Goal: Information Seeking & Learning: Understand process/instructions

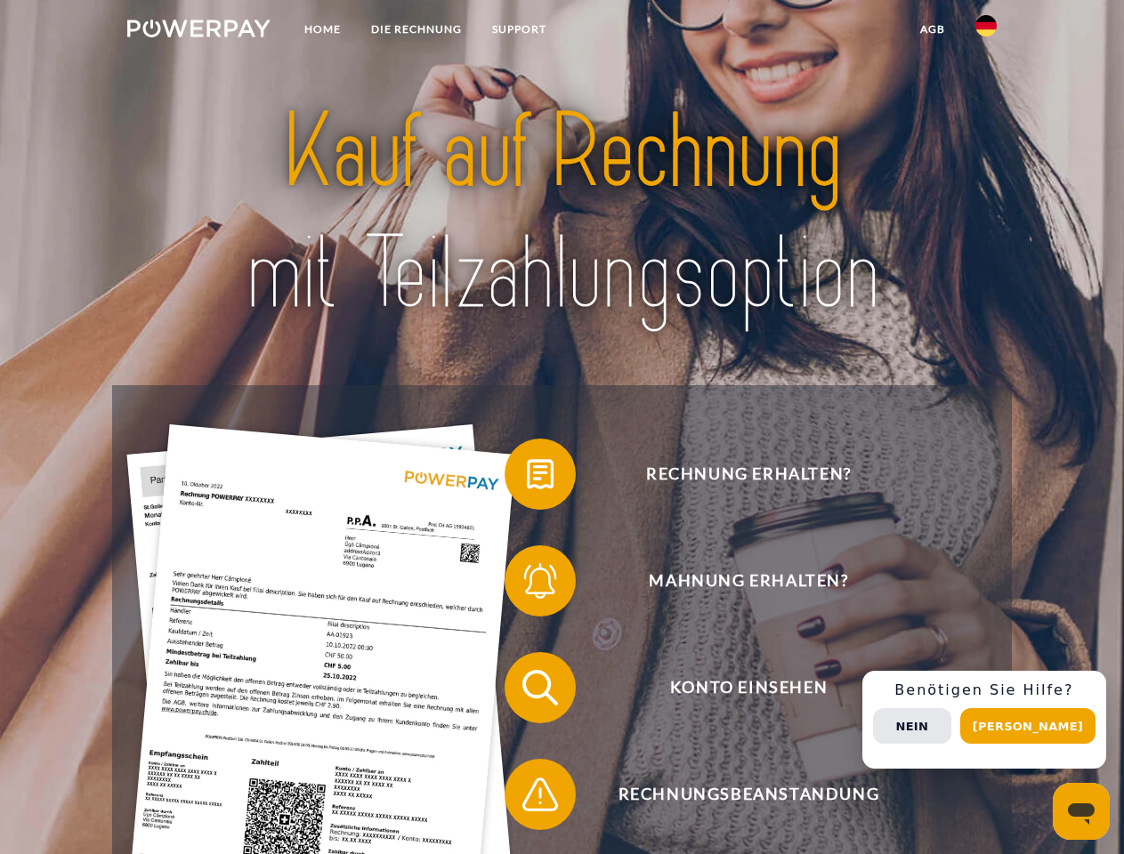
click at [198, 31] on img at bounding box center [198, 29] width 143 height 18
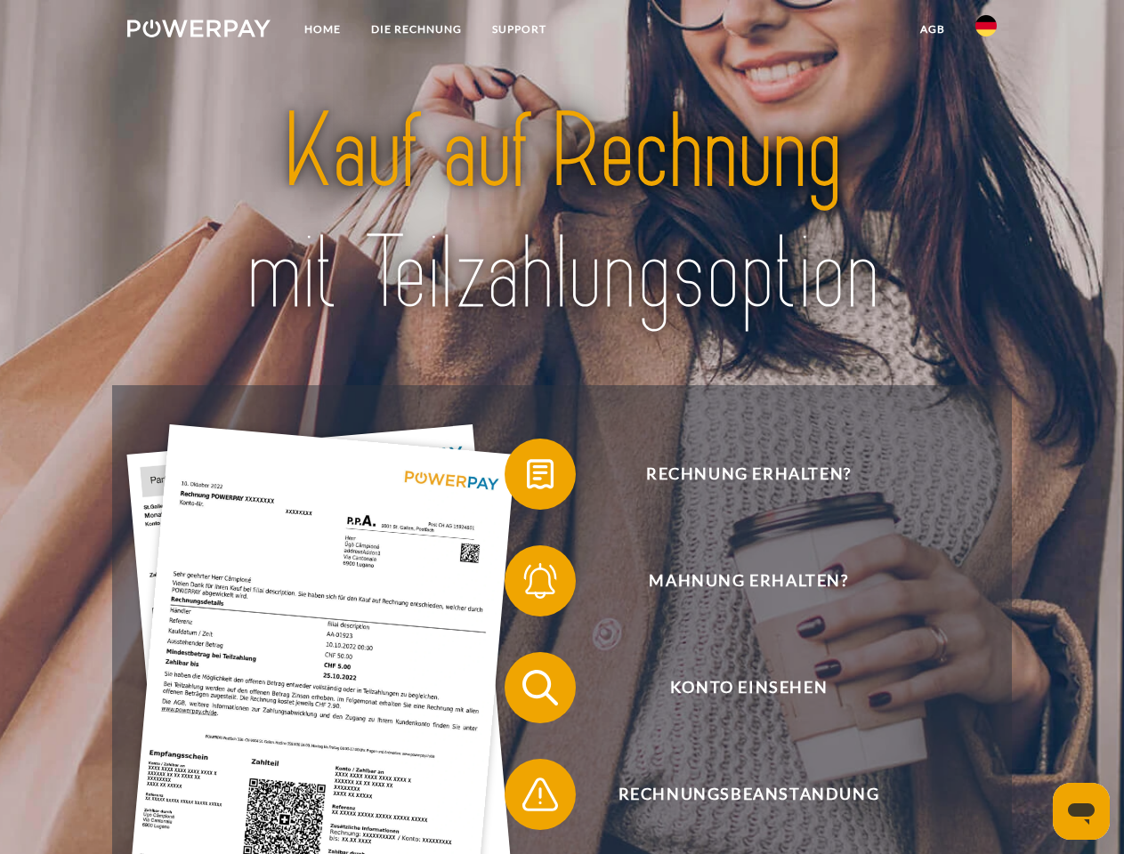
click at [986, 31] on img at bounding box center [985, 25] width 21 height 21
click at [932, 29] on link "agb" at bounding box center [932, 29] width 55 height 32
click at [527, 478] on span at bounding box center [513, 474] width 89 height 89
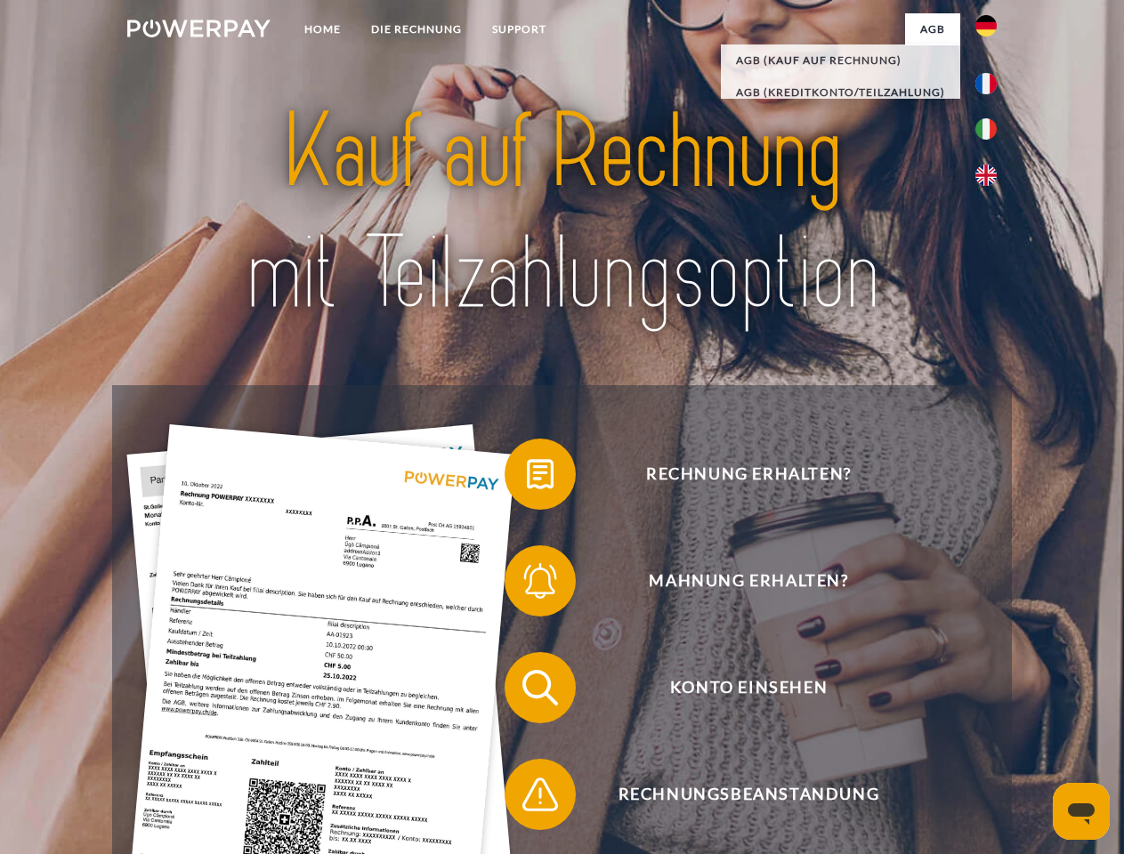
click at [527, 585] on span at bounding box center [513, 581] width 89 height 89
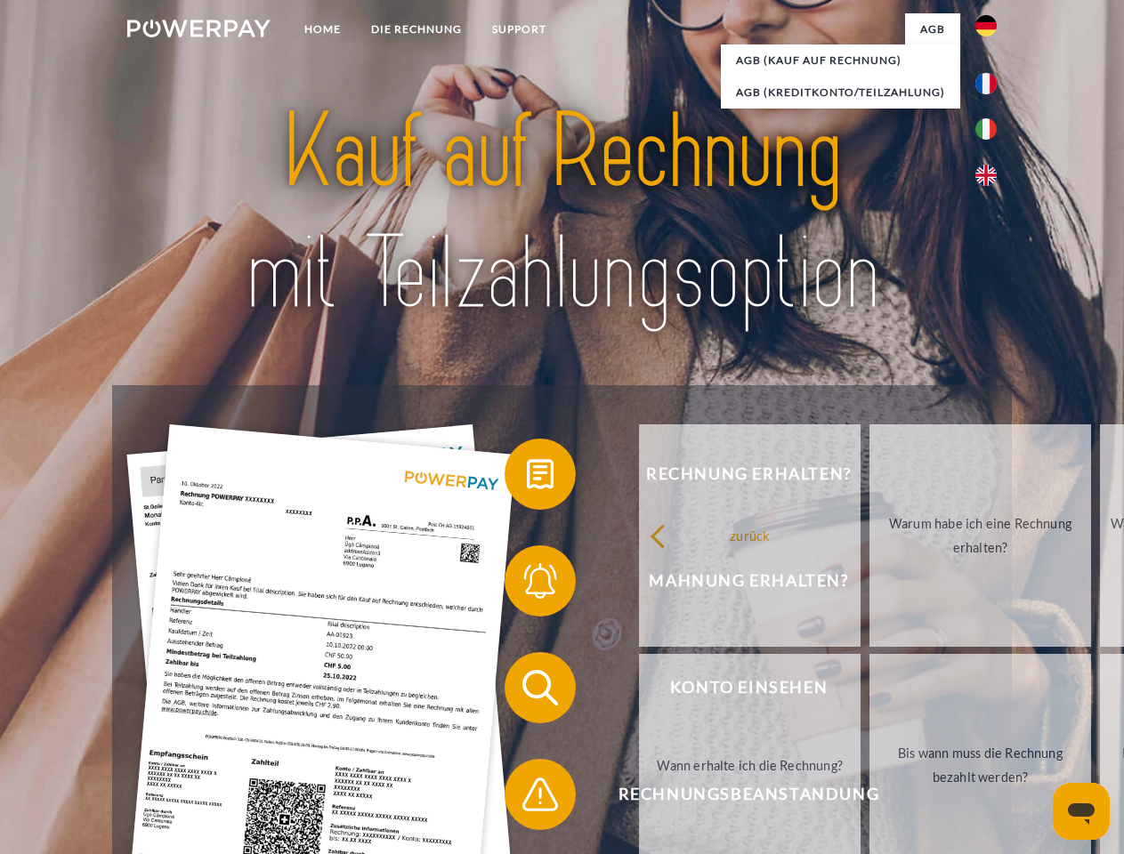
click at [870, 692] on link "Bis wann muss die Rechnung bezahlt werden?" at bounding box center [981, 765] width 222 height 223
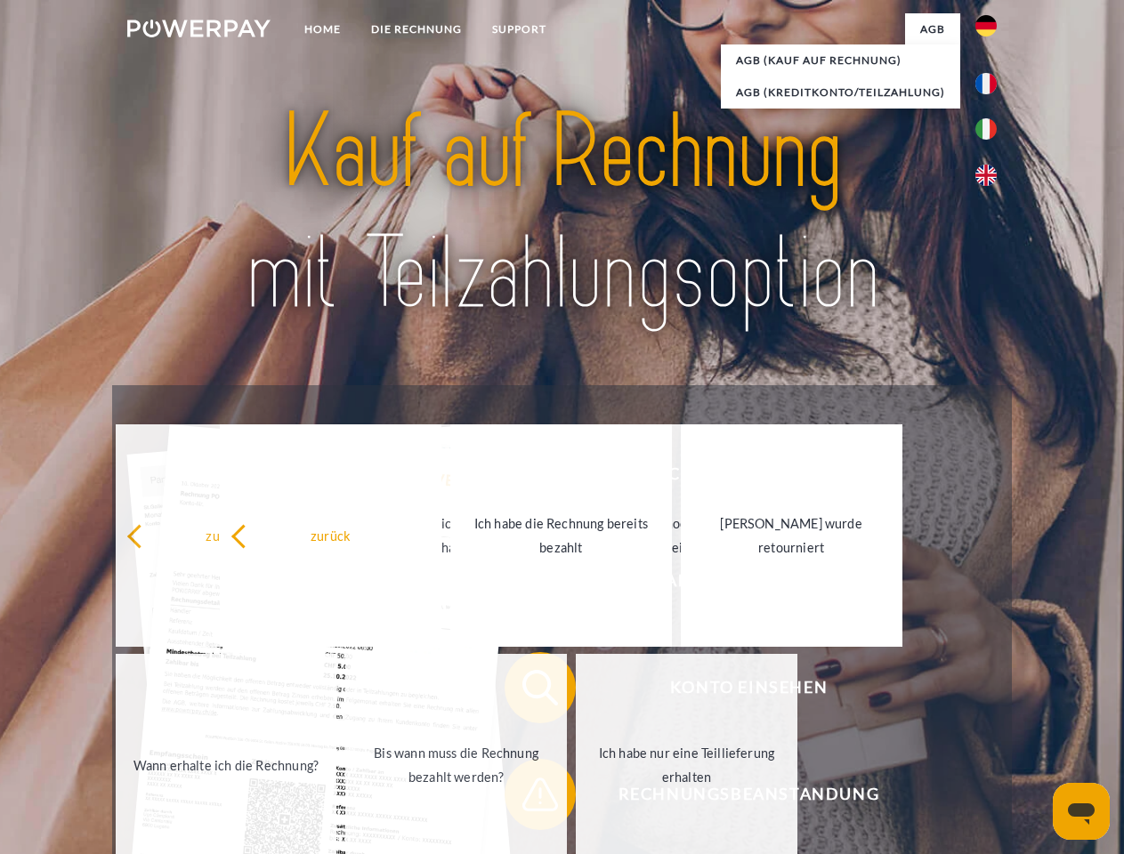
click at [576, 798] on link "Ich habe nur eine Teillieferung erhalten" at bounding box center [687, 765] width 222 height 223
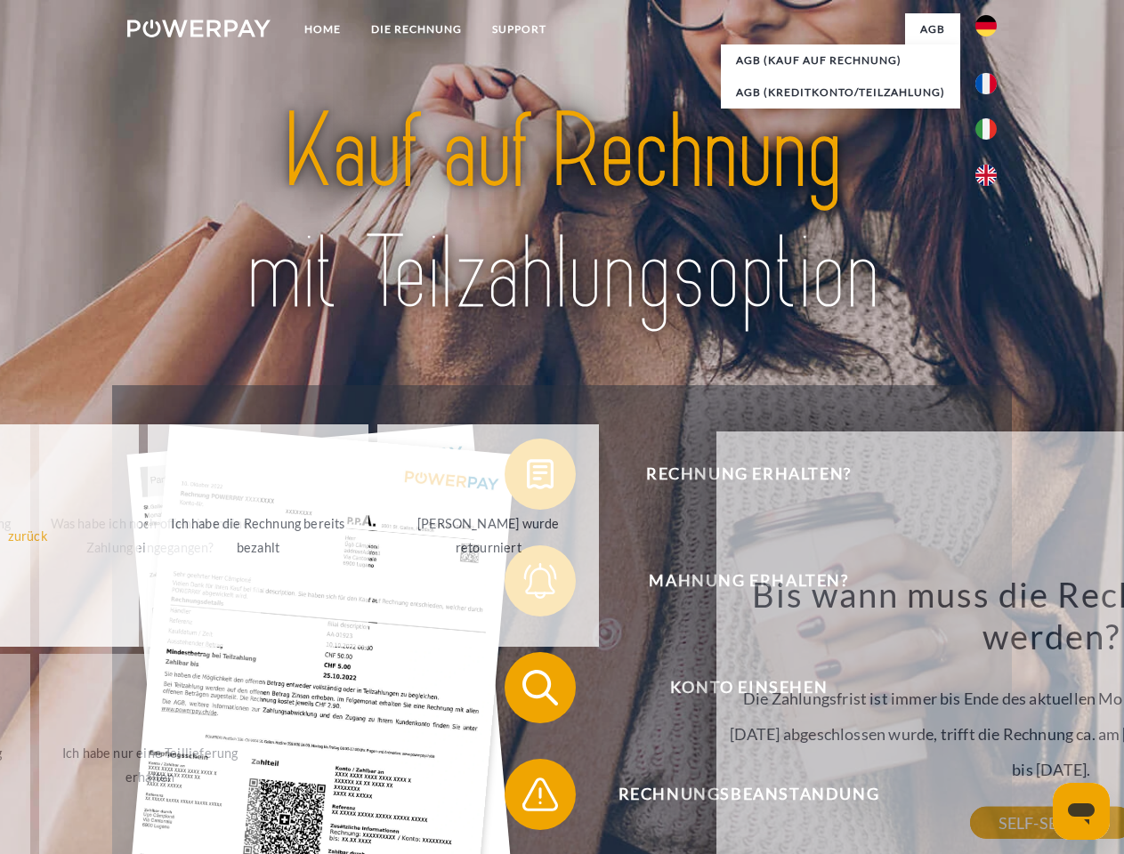
click at [991, 720] on div "Rechnung erhalten? Mahnung erhalten? Konto einsehen" at bounding box center [561, 741] width 899 height 712
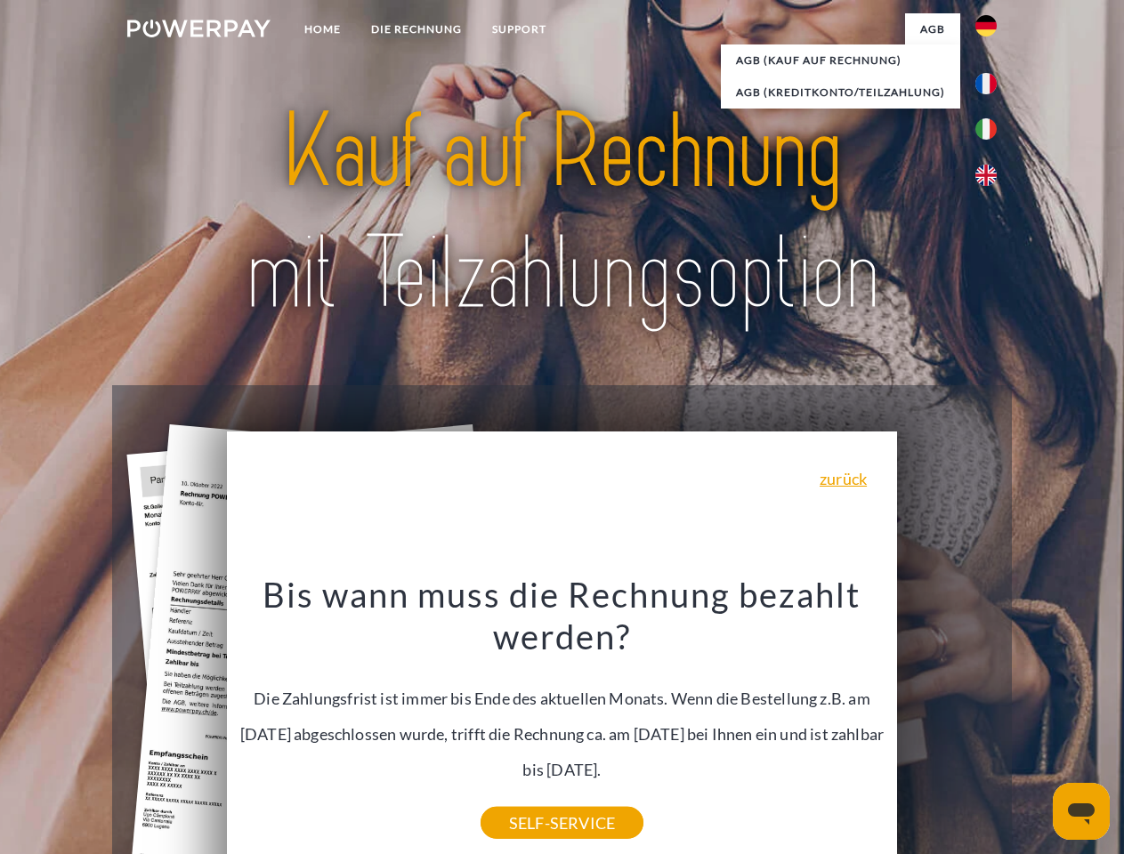
click at [947, 724] on span "Konto einsehen" at bounding box center [748, 687] width 436 height 71
click at [1034, 726] on header "Home DIE RECHNUNG SUPPORT" at bounding box center [562, 614] width 1124 height 1229
